Goal: Information Seeking & Learning: Learn about a topic

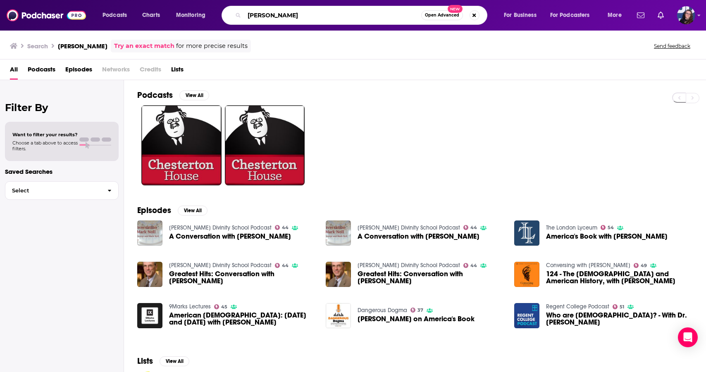
click at [282, 16] on input "Mark Noll" at bounding box center [332, 15] width 177 height 13
type input "M"
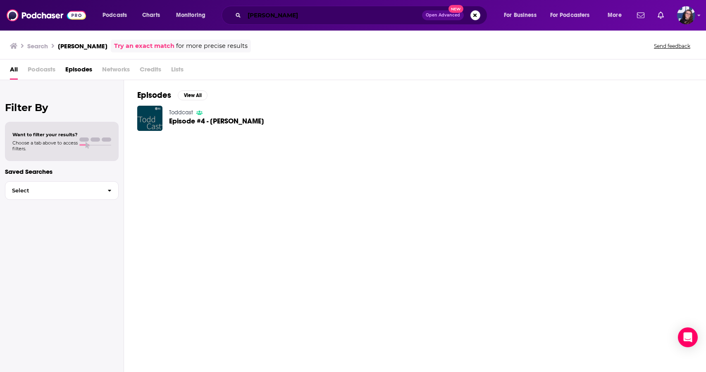
click at [274, 16] on input "Todd Stanes" at bounding box center [333, 15] width 178 height 13
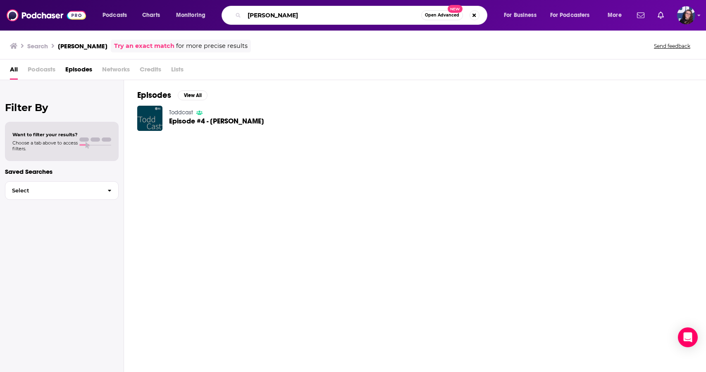
type input "Todd Starnes"
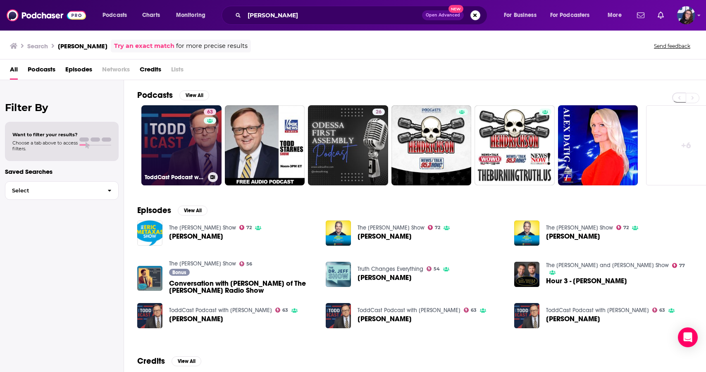
click at [199, 147] on link "63 ToddCast Podcast with Todd Starnes" at bounding box center [181, 145] width 80 height 80
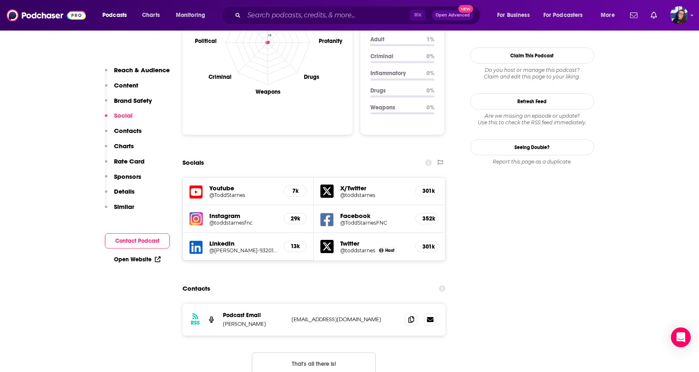
scroll to position [855, 0]
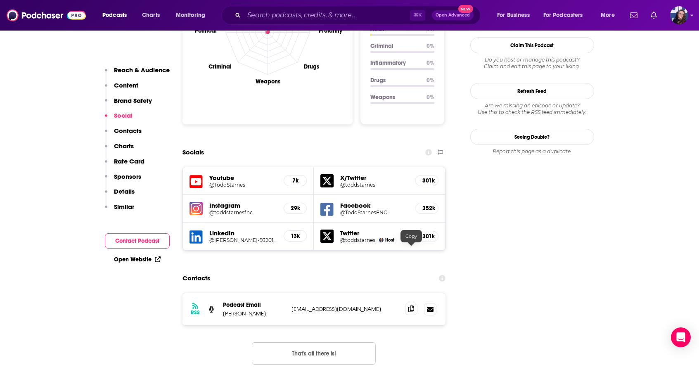
click at [410, 306] on icon at bounding box center [412, 309] width 6 height 7
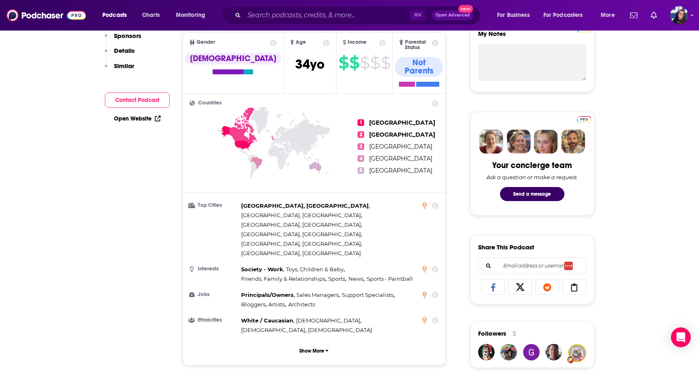
scroll to position [0, 0]
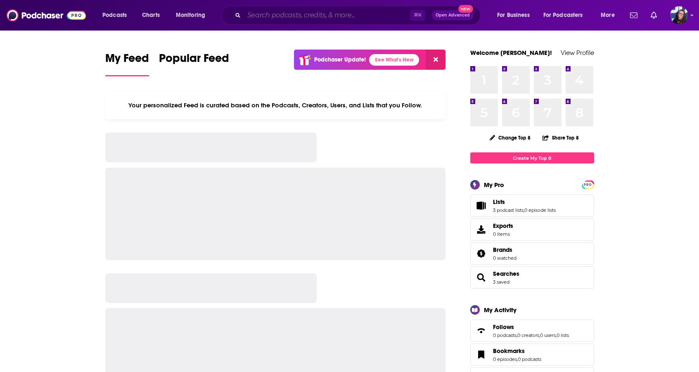
click at [278, 17] on input "Search podcasts, credits, & more..." at bounding box center [327, 15] width 166 height 13
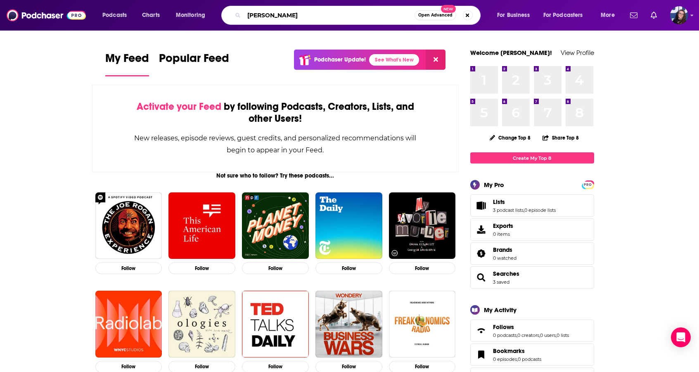
type input "Spencer brown"
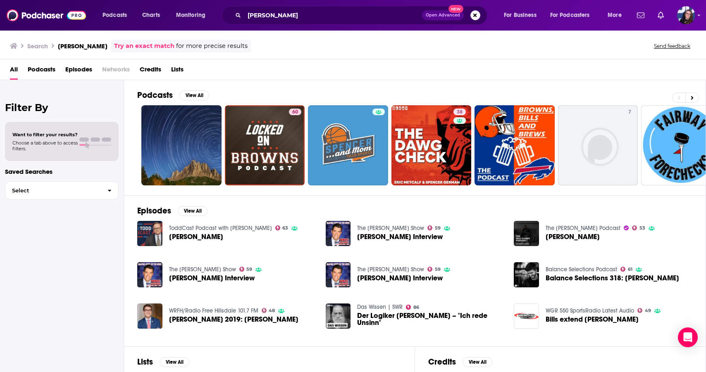
click at [472, 48] on div "Search Spencer brown Try an exact match for more precise results Send feedback" at bounding box center [351, 46] width 682 height 13
